Goal: Find specific page/section: Find specific page/section

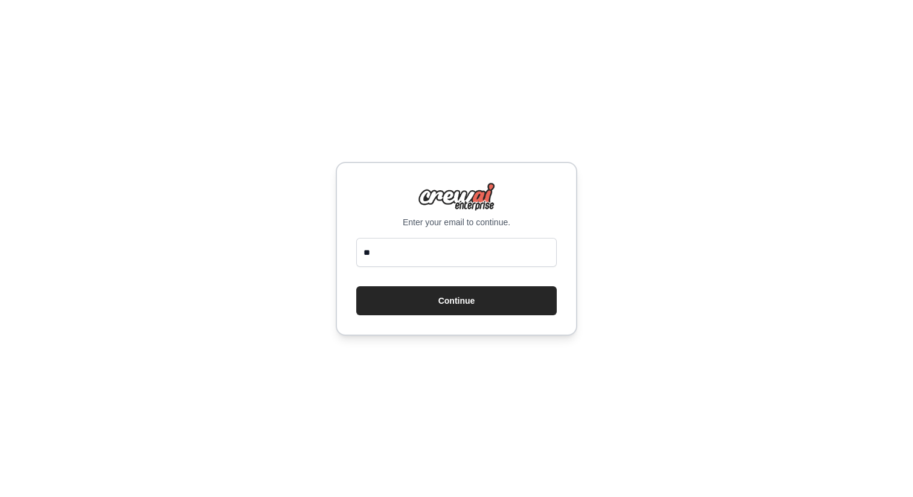
type input "**********"
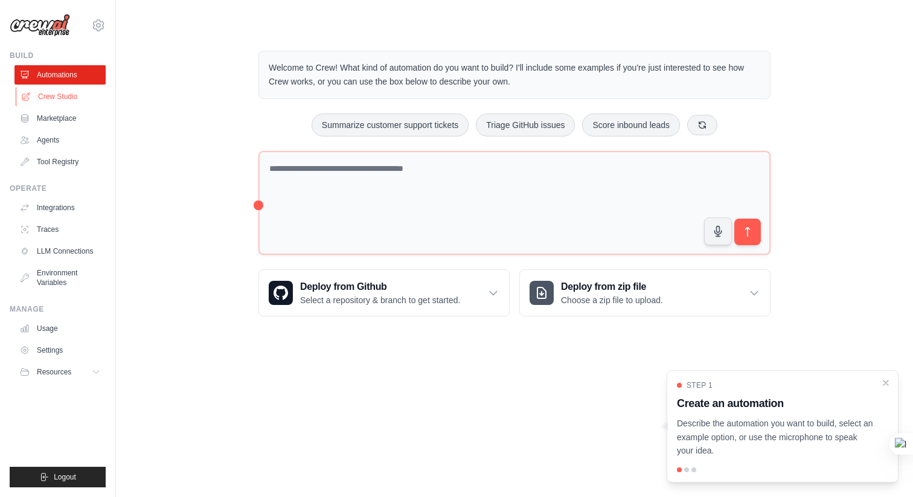
click at [63, 97] on link "Crew Studio" at bounding box center [61, 96] width 91 height 19
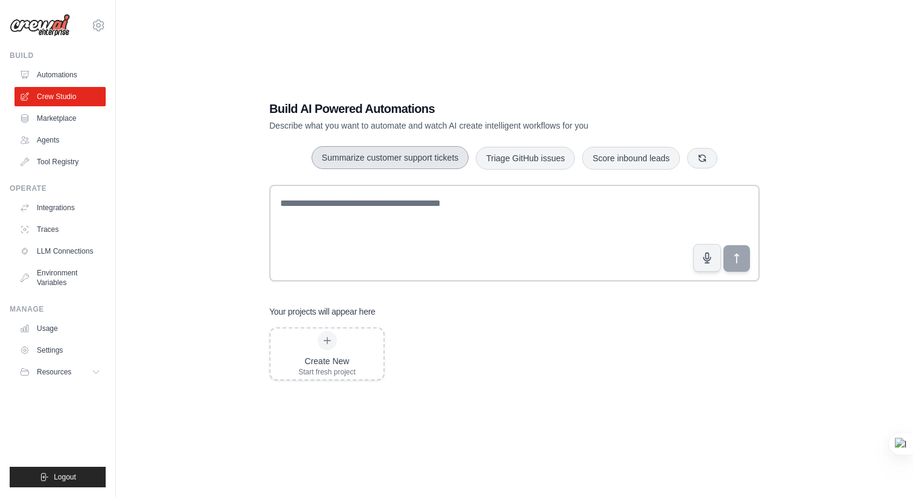
scroll to position [24, 0]
